Goal: Find contact information: Find contact information

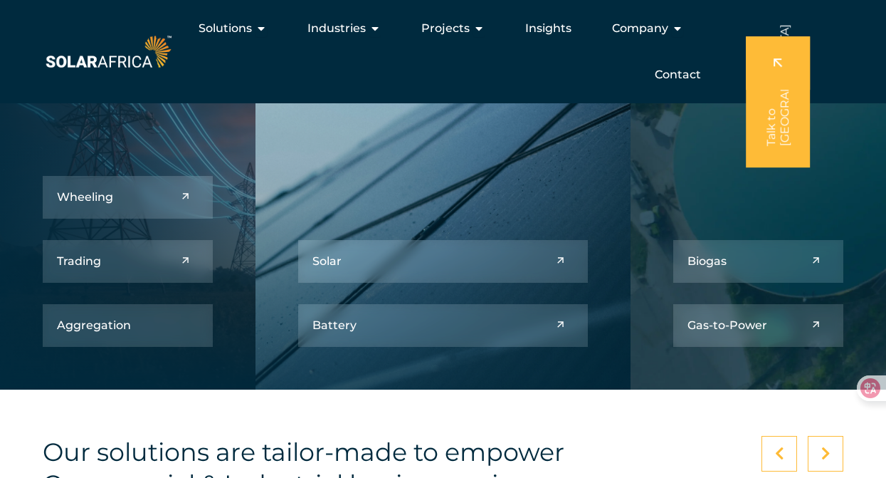
scroll to position [1566, 0]
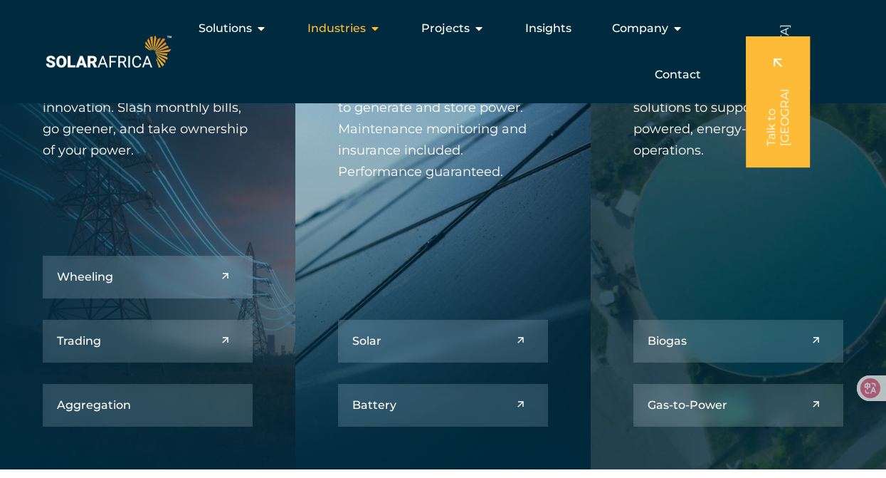
click at [326, 29] on span "Industries" at bounding box center [337, 28] width 58 height 17
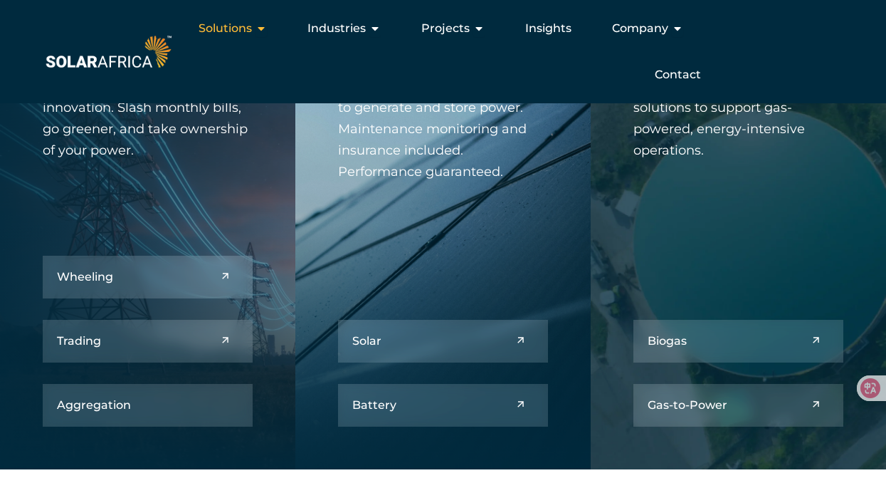
click at [237, 28] on span "Solutions" at bounding box center [225, 28] width 53 height 17
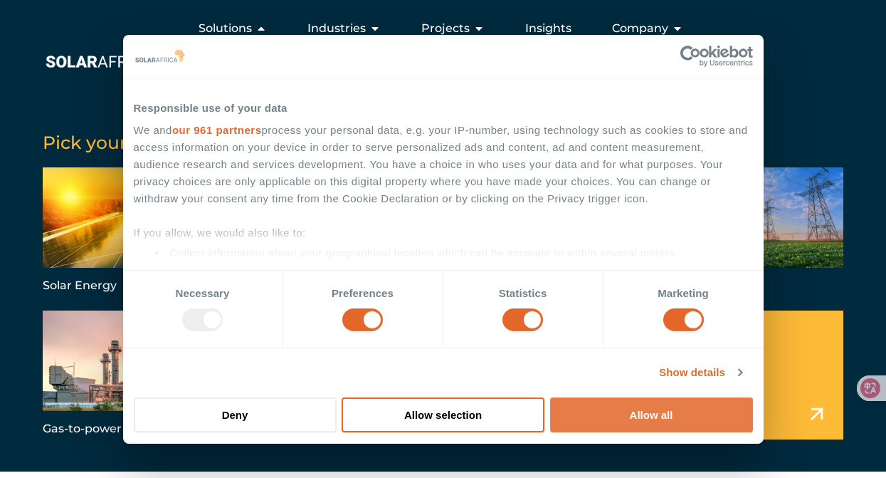
click at [706, 415] on button "Allow all" at bounding box center [651, 414] width 203 height 35
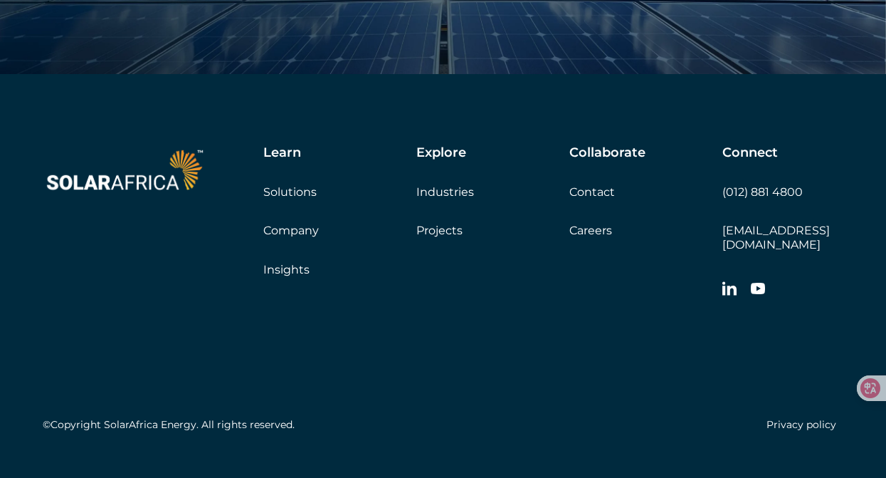
scroll to position [4833, 0]
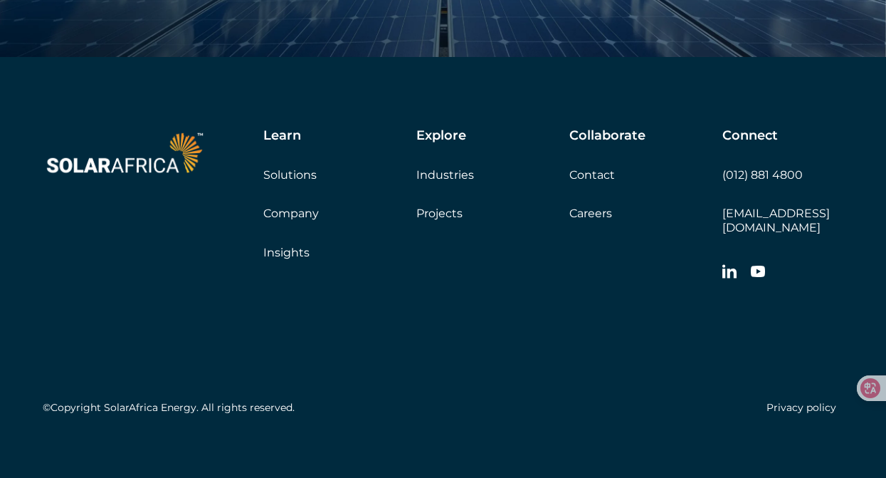
click at [589, 179] on link "Contact" at bounding box center [592, 175] width 46 height 14
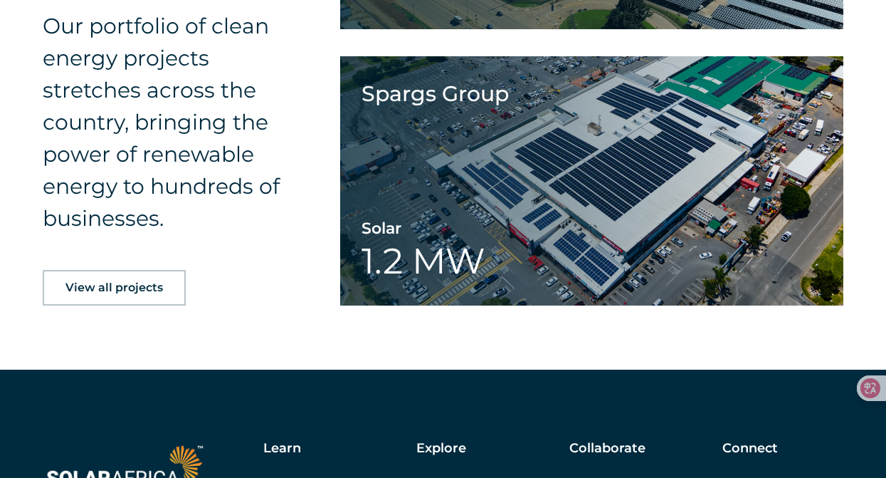
scroll to position [2378, 0]
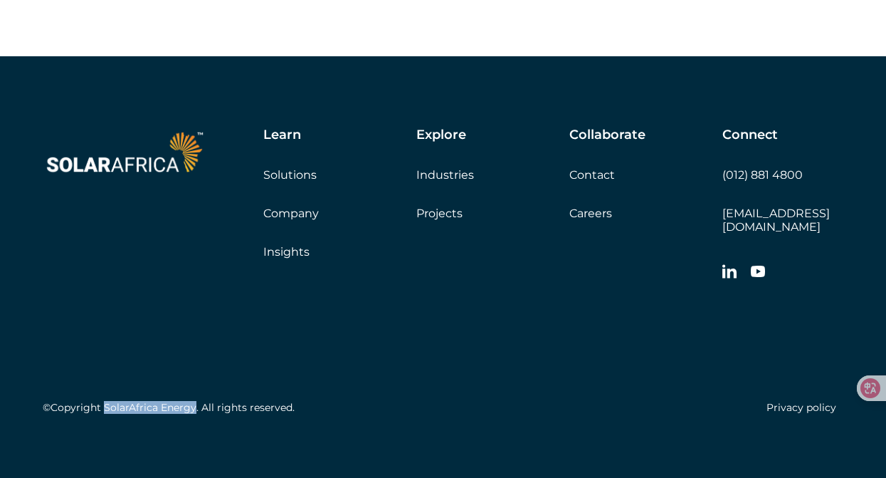
drag, startPoint x: 105, startPoint y: 395, endPoint x: 192, endPoint y: 395, distance: 87.6
click at [192, 401] on h5 "©Copyright SolarAfrica Energy. All rights reserved." at bounding box center [169, 407] width 252 height 12
copy h5 "SolarAfrica Energy"
